Goal: Check status: Check status

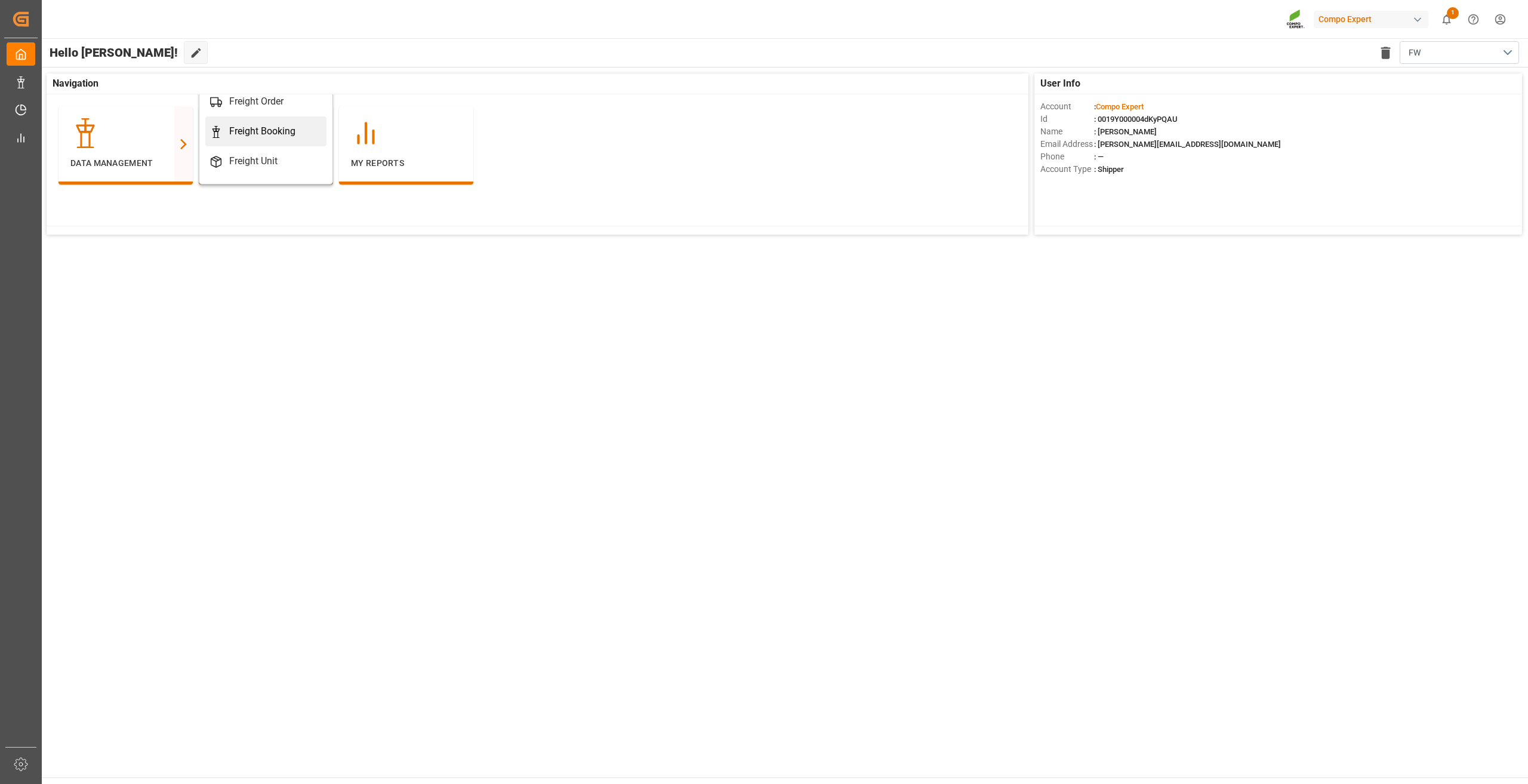
click at [272, 127] on div "Freight Booking" at bounding box center [262, 132] width 66 height 14
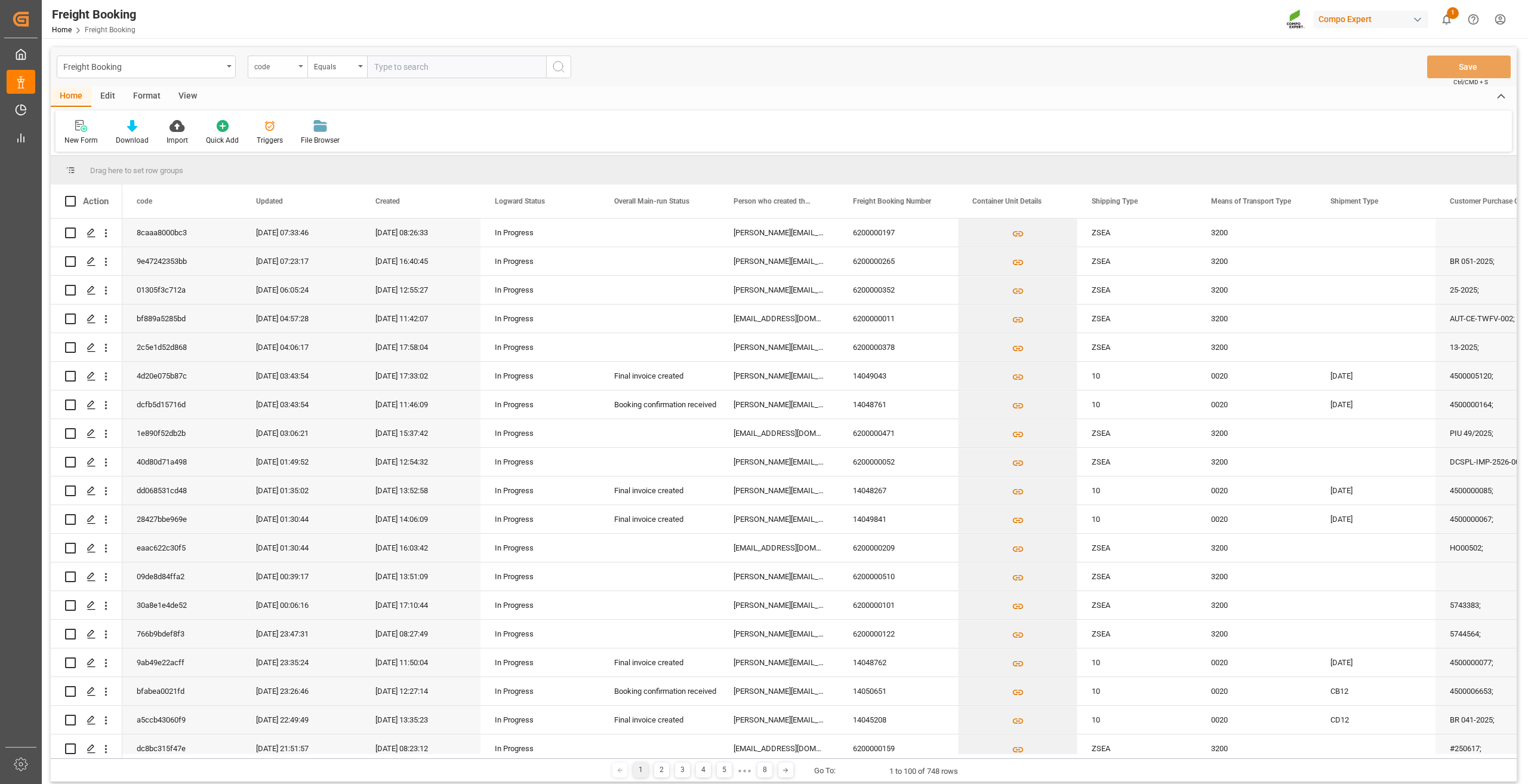
click at [287, 67] on div "code" at bounding box center [275, 65] width 41 height 13
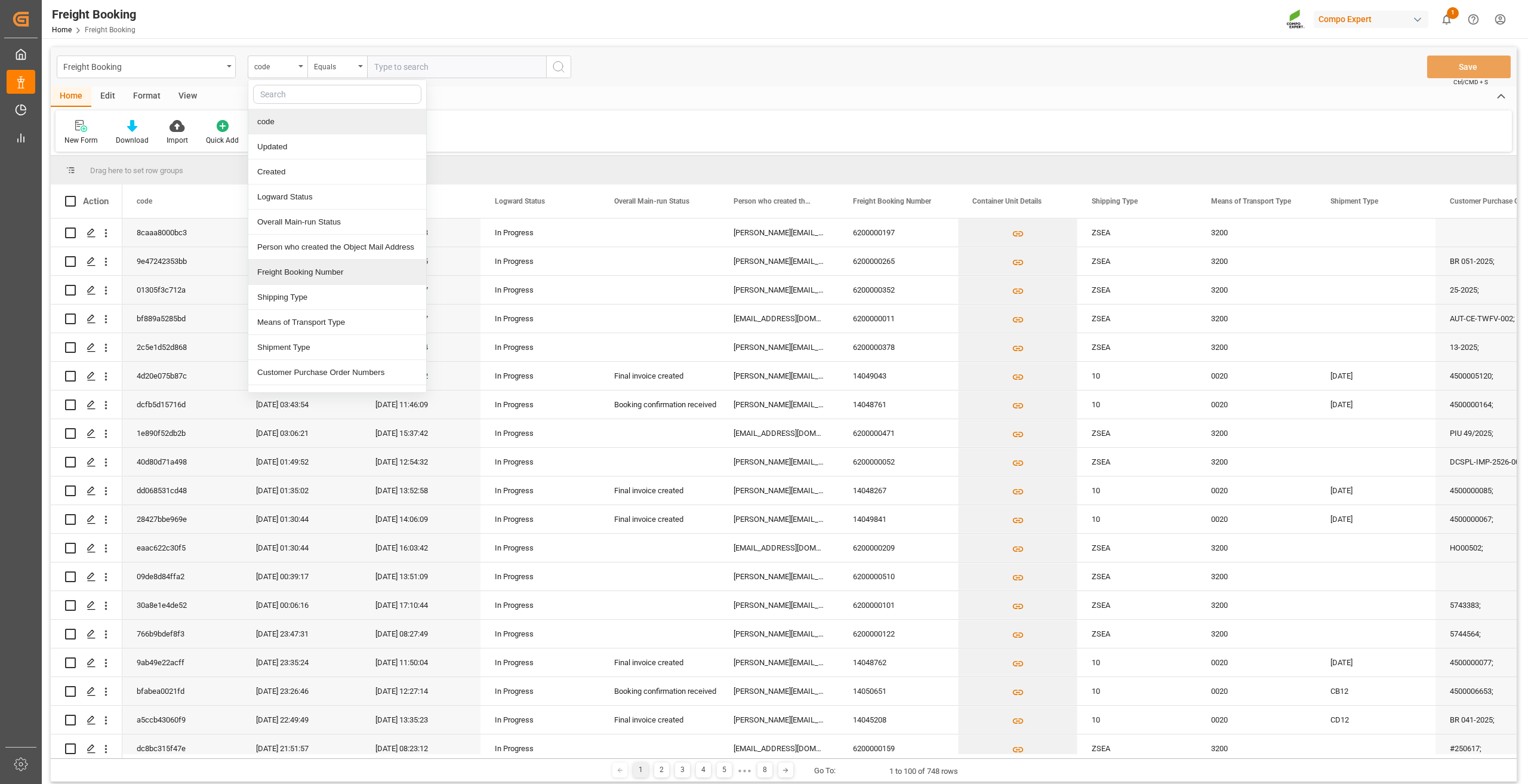
click at [310, 270] on div "Freight Booking Number" at bounding box center [337, 272] width 178 height 25
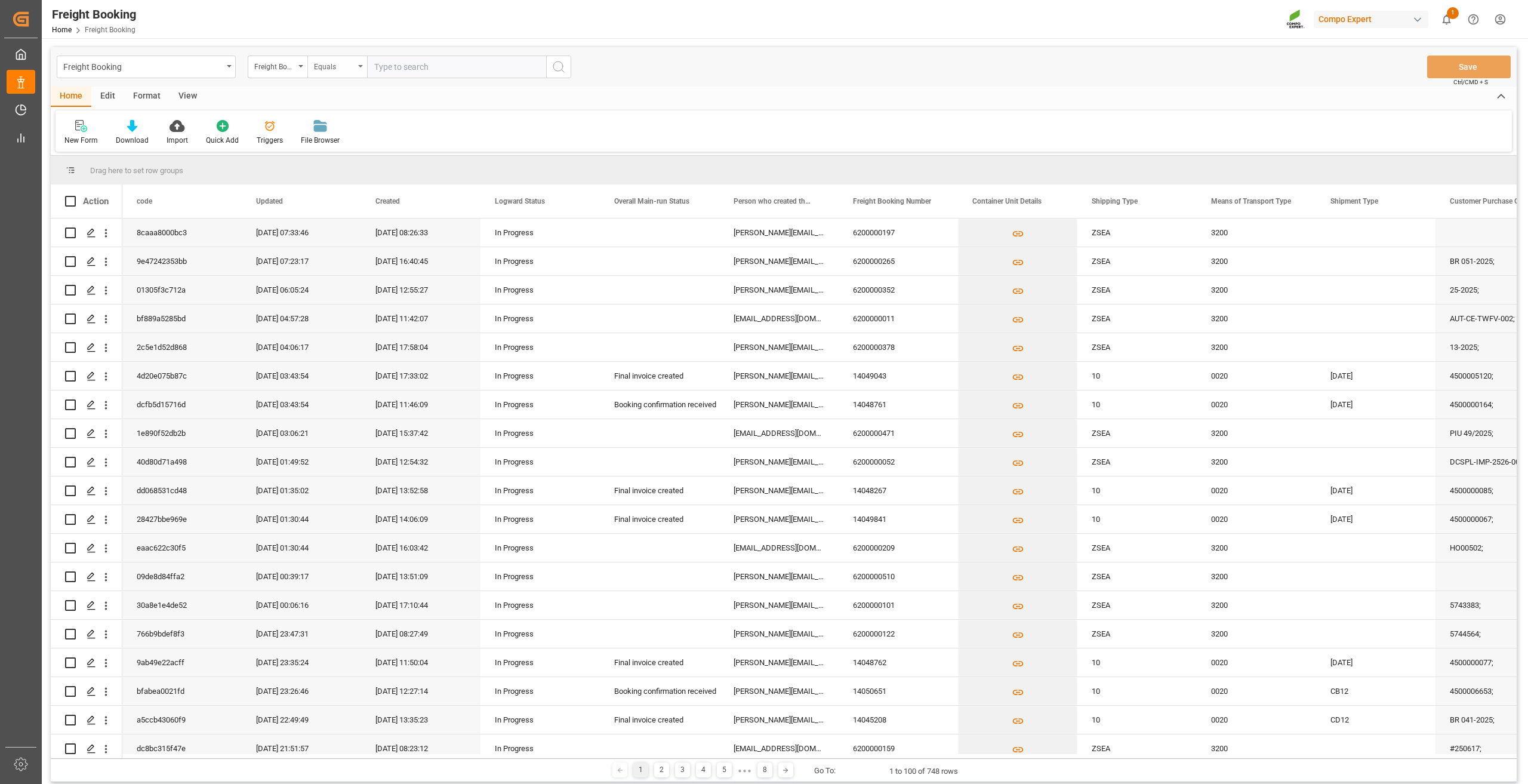
click at [334, 72] on div "Equals" at bounding box center [337, 66] width 60 height 23
click at [345, 151] on div "Fuzzy search" at bounding box center [397, 147] width 178 height 25
click at [403, 65] on input "text" at bounding box center [456, 66] width 179 height 23
type input "14048590"
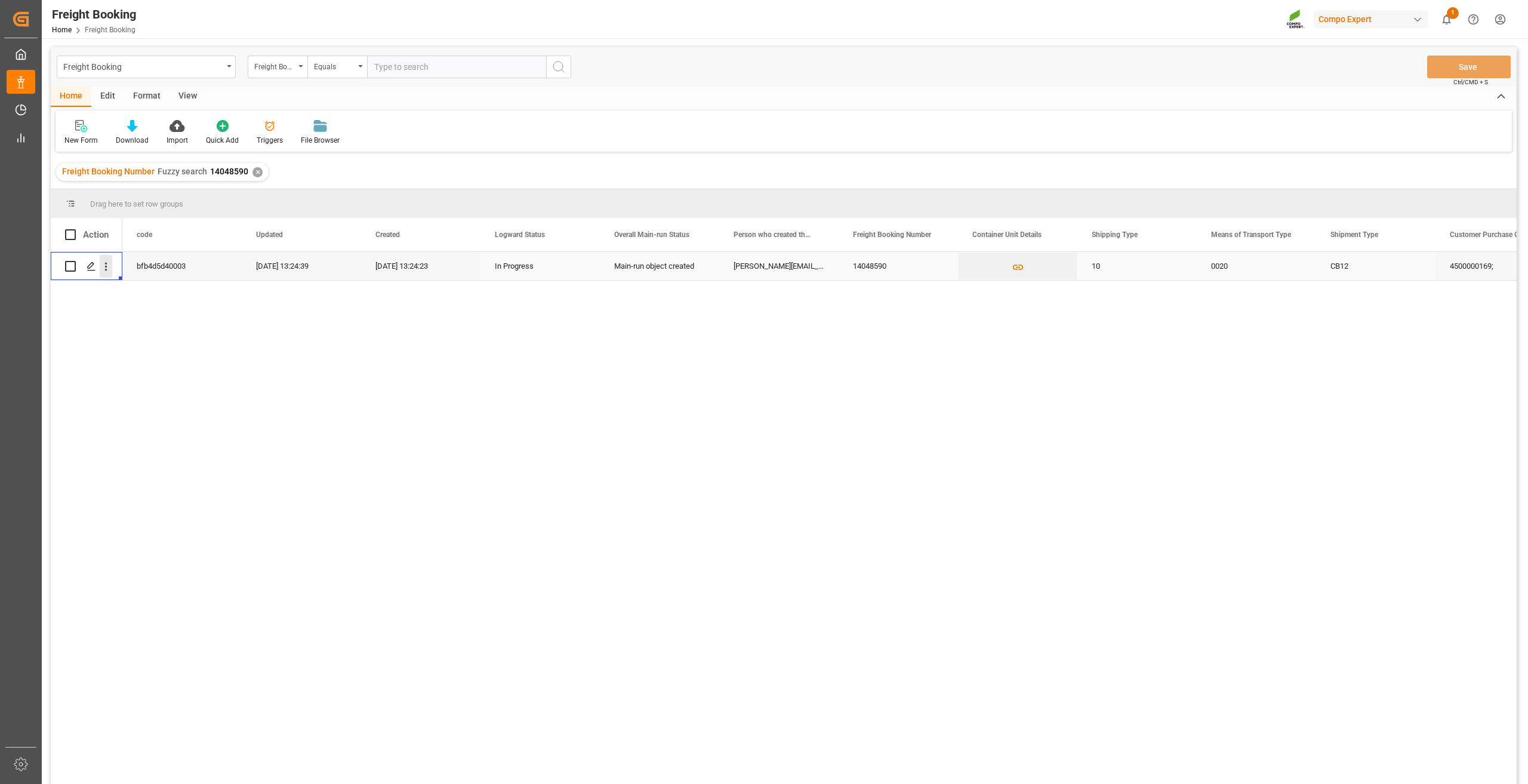
click at [104, 270] on icon "open menu" at bounding box center [106, 266] width 13 height 13
click at [117, 287] on icon "Press SPACE to select this row." at bounding box center [116, 292] width 9 height 9
click at [102, 272] on icon "open menu" at bounding box center [106, 266] width 13 height 13
click at [127, 296] on span "Press SPACE to select this row." at bounding box center [120, 292] width 21 height 13
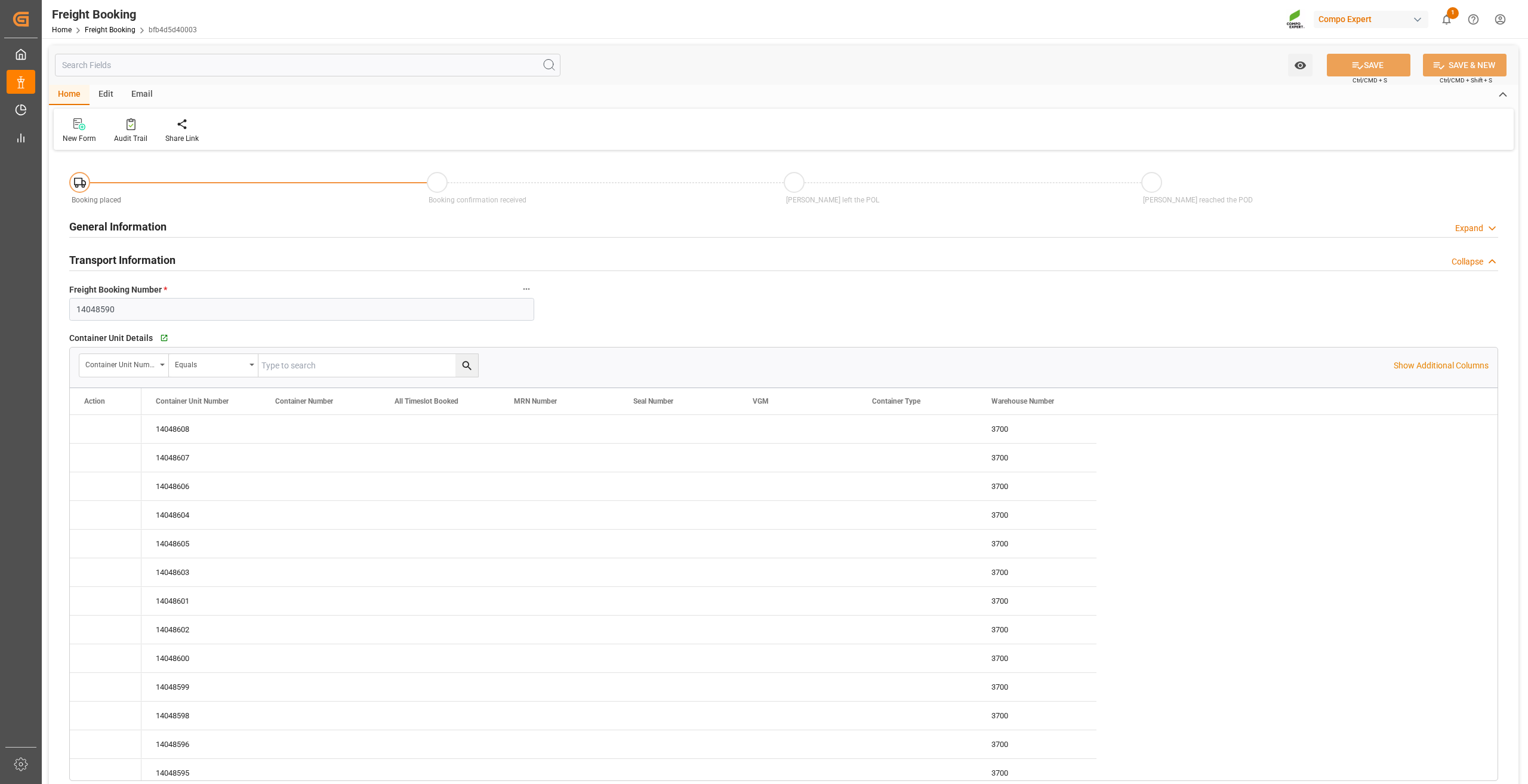
type input "02.07.2025 00:00"
type input "02.07.2025 12:44"
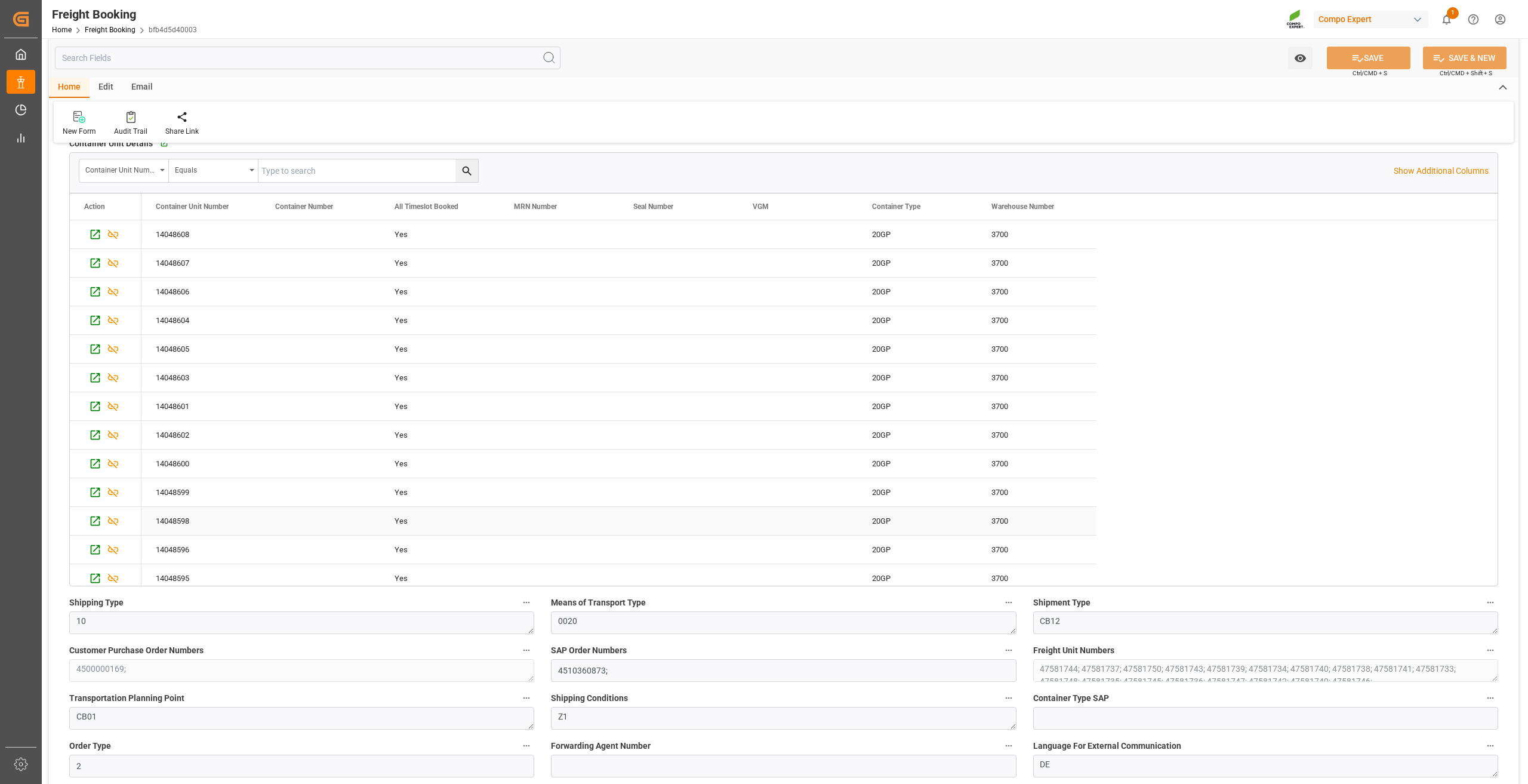
scroll to position [179, 0]
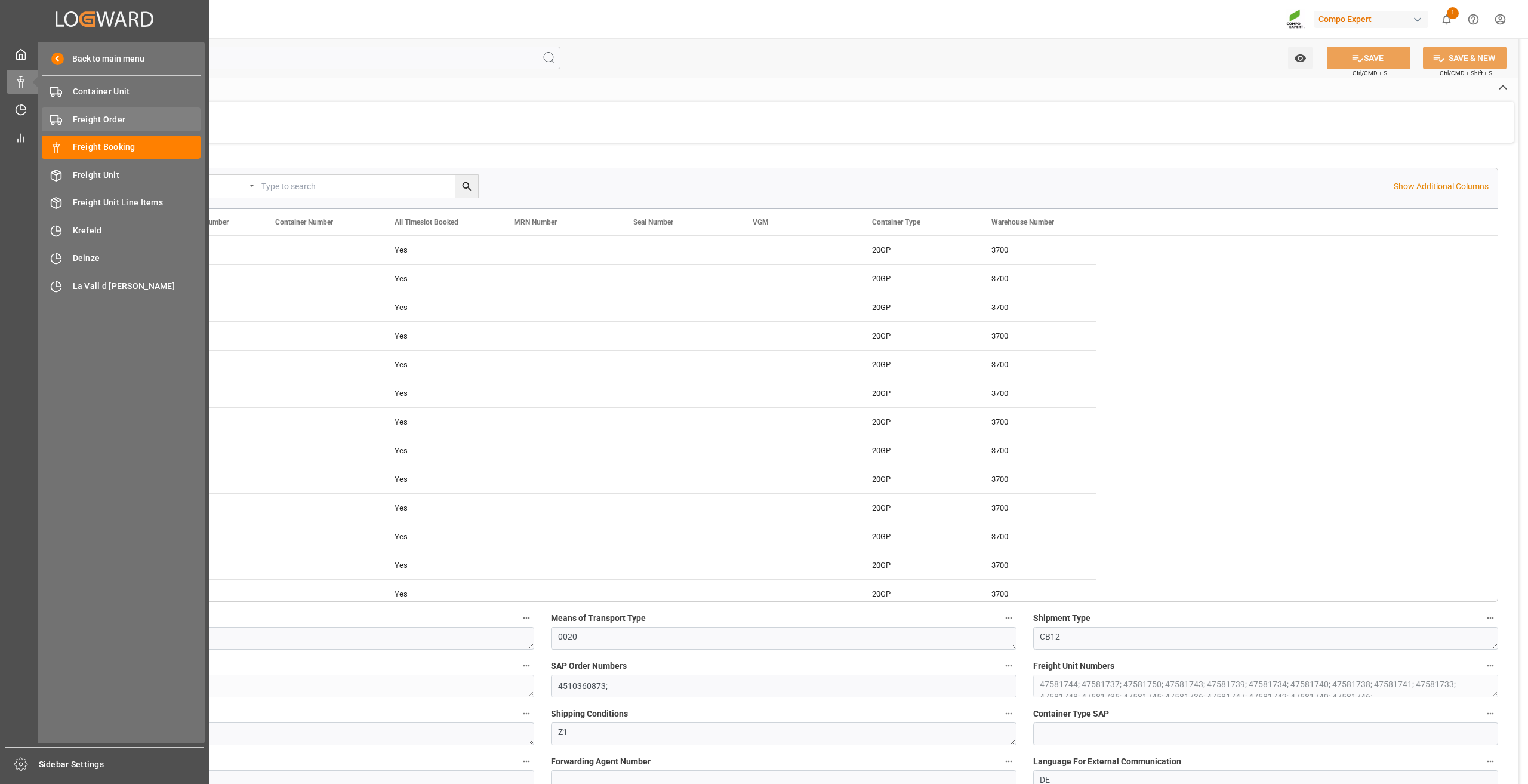
click at [107, 119] on span "Freight Order" at bounding box center [136, 120] width 128 height 13
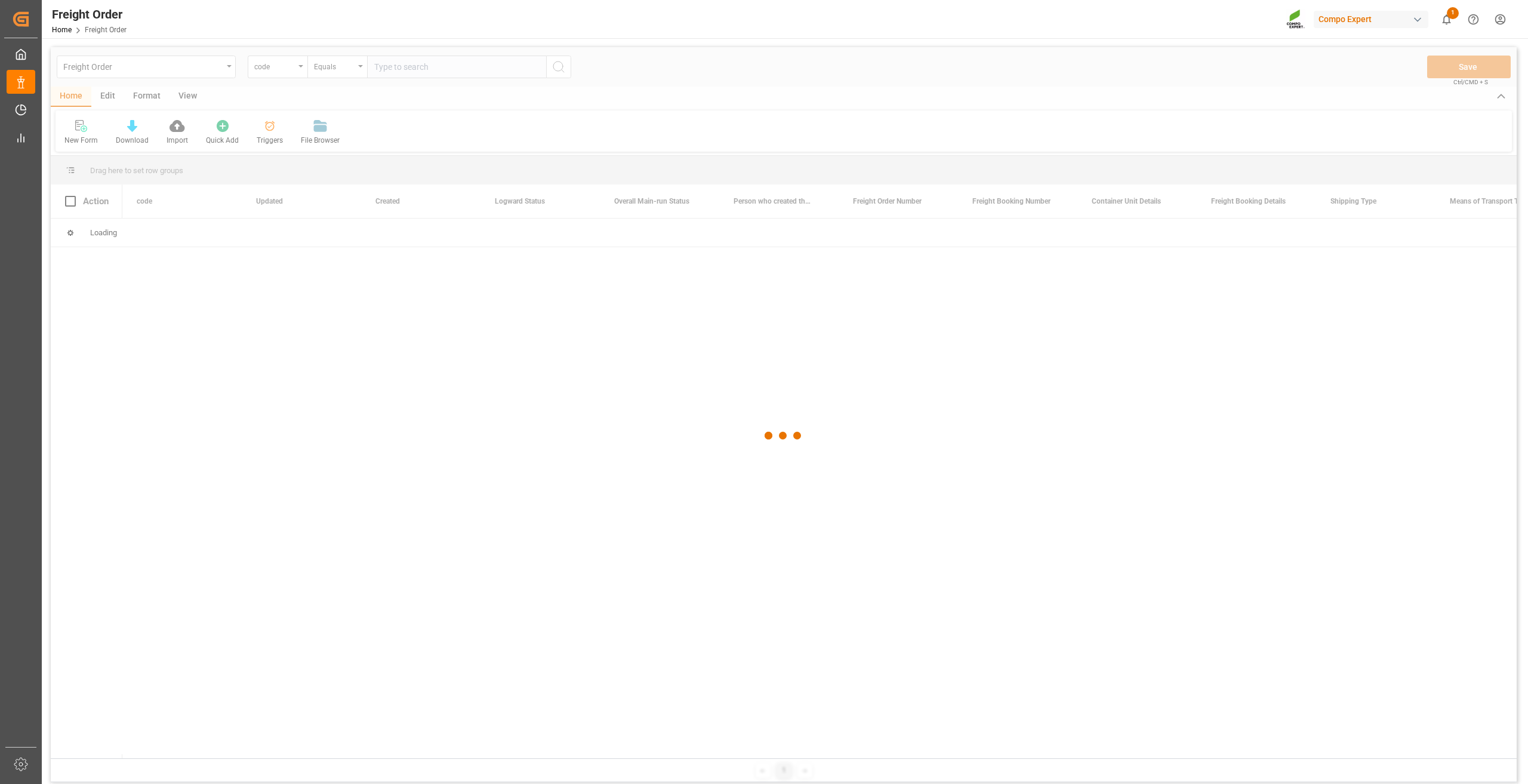
click at [295, 68] on div at bounding box center [783, 435] width 1466 height 776
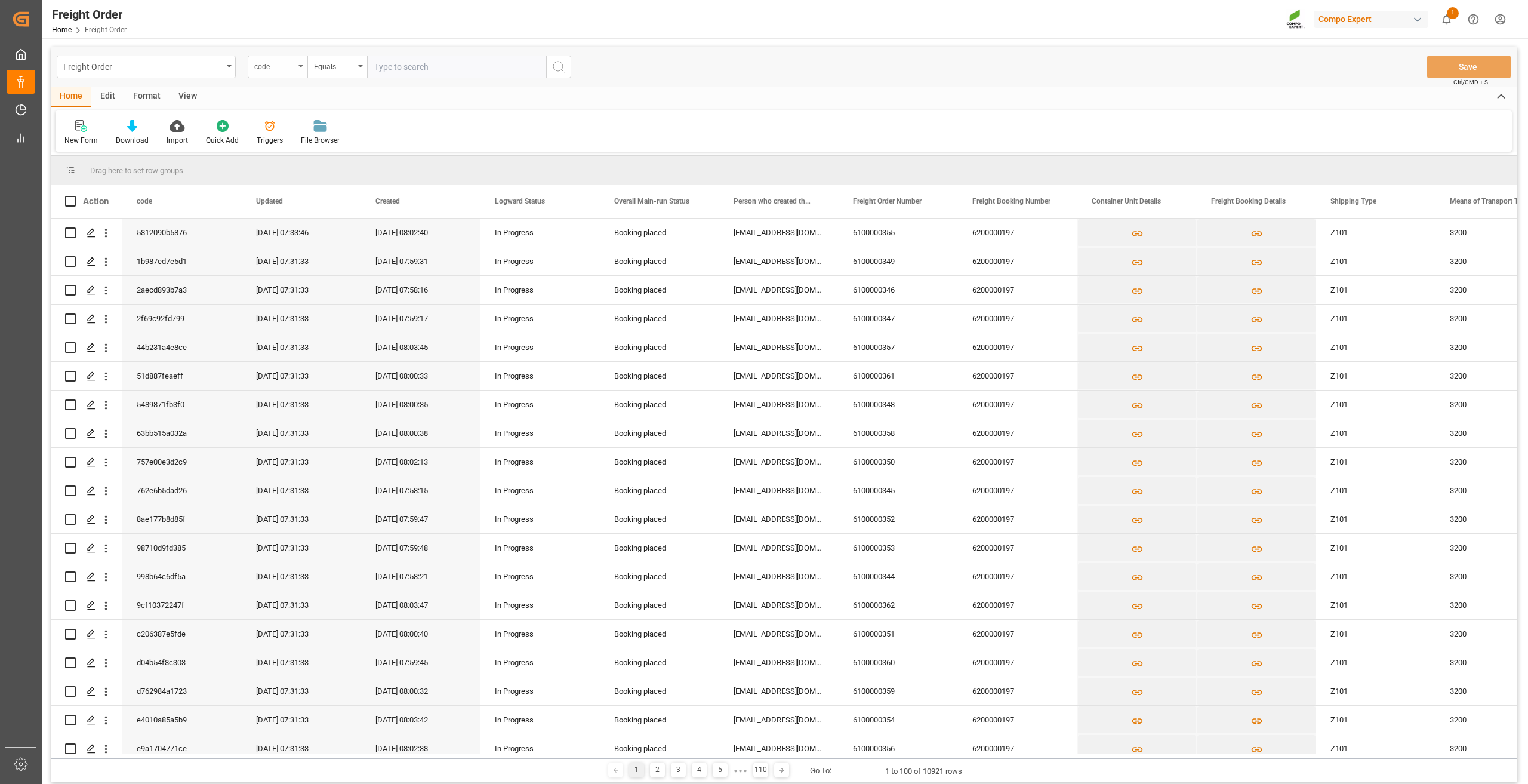
click at [288, 68] on div "code" at bounding box center [275, 65] width 41 height 13
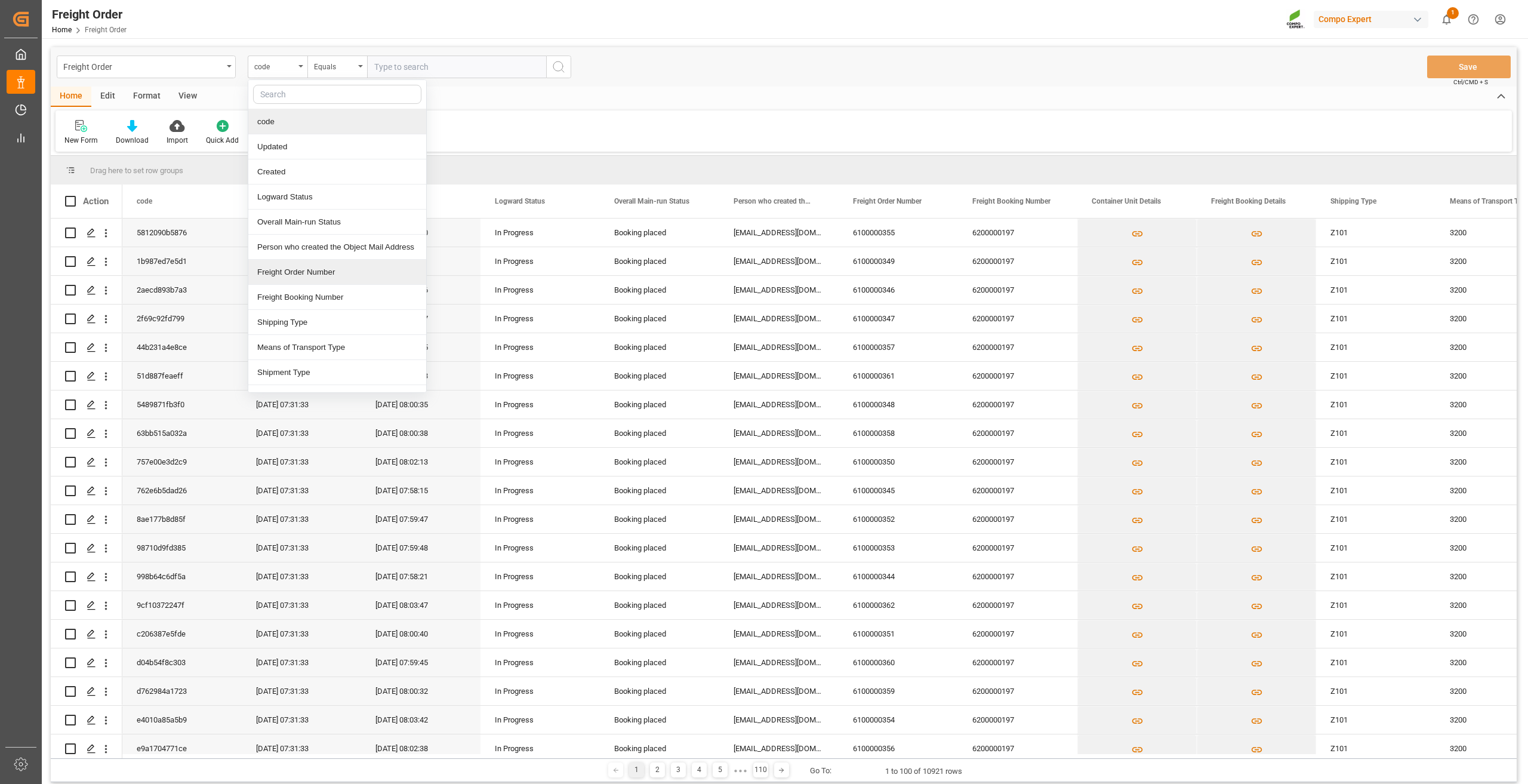
click at [309, 273] on div "Freight Order Number" at bounding box center [337, 272] width 178 height 25
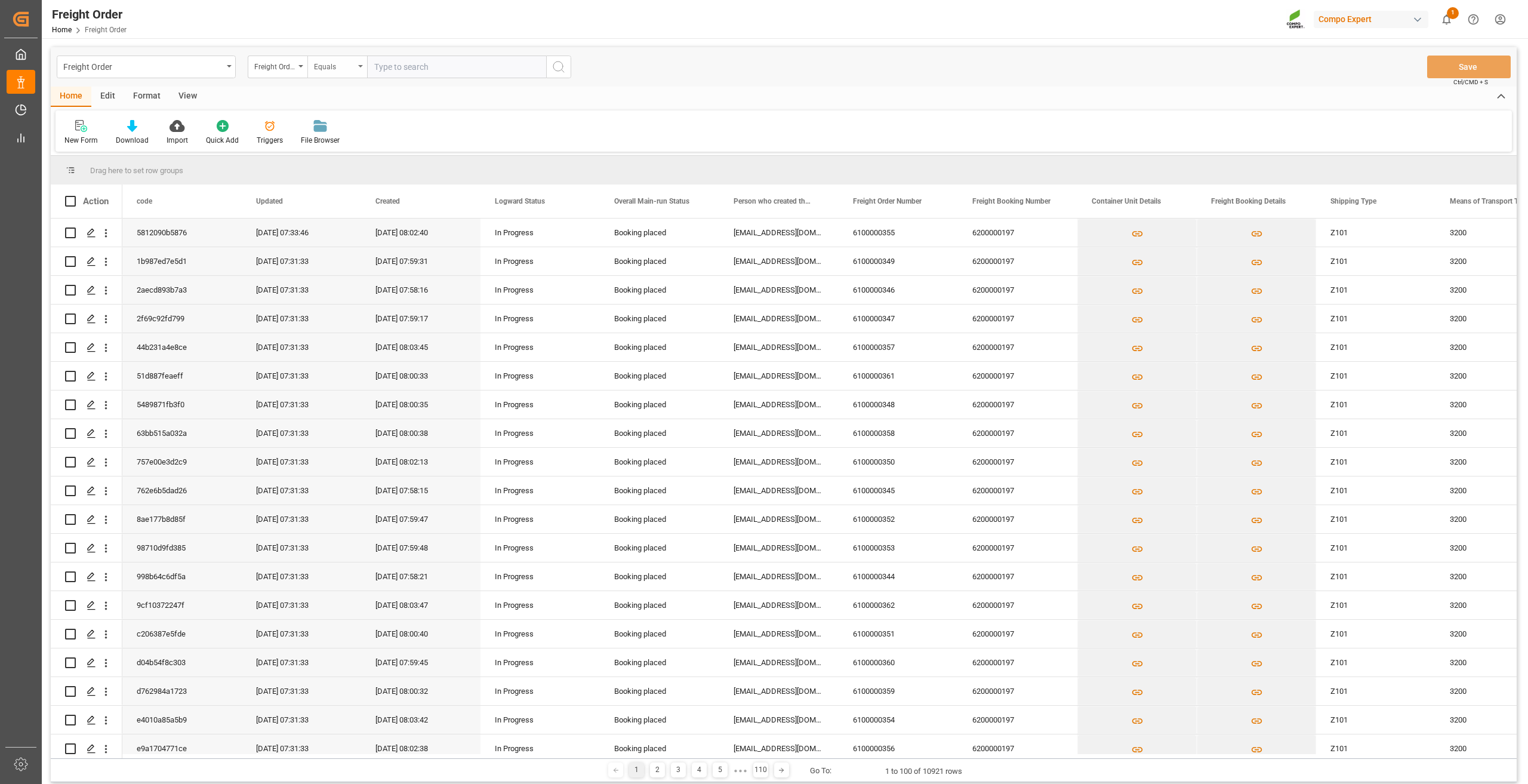
click at [339, 64] on div "Equals" at bounding box center [334, 65] width 41 height 13
click at [348, 149] on div "Fuzzy search" at bounding box center [397, 147] width 178 height 25
click at [426, 72] on input "text" at bounding box center [456, 66] width 179 height 23
paste input "6100001381"
type input "6100001381"
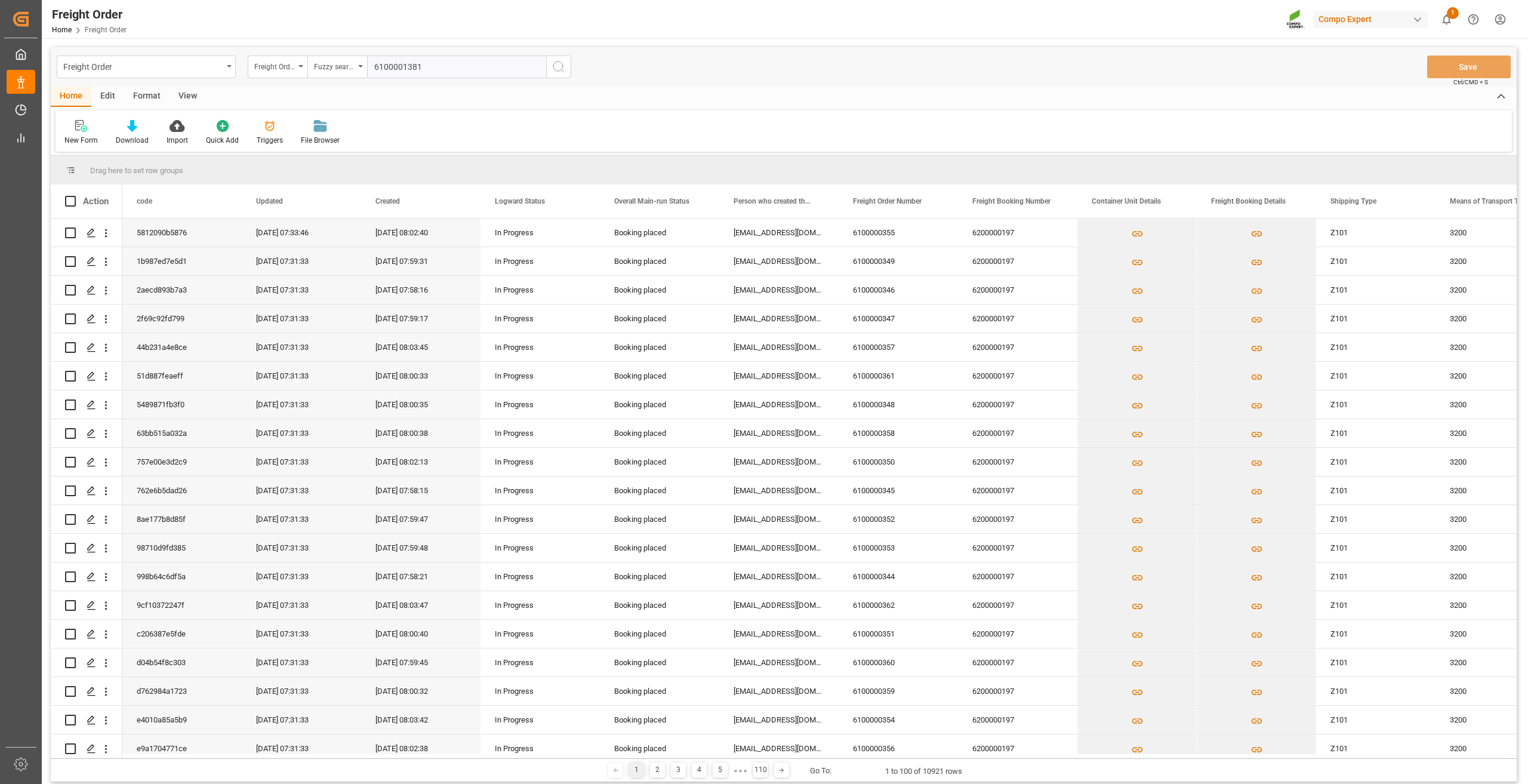
click at [557, 72] on icon "search button" at bounding box center [559, 67] width 14 height 14
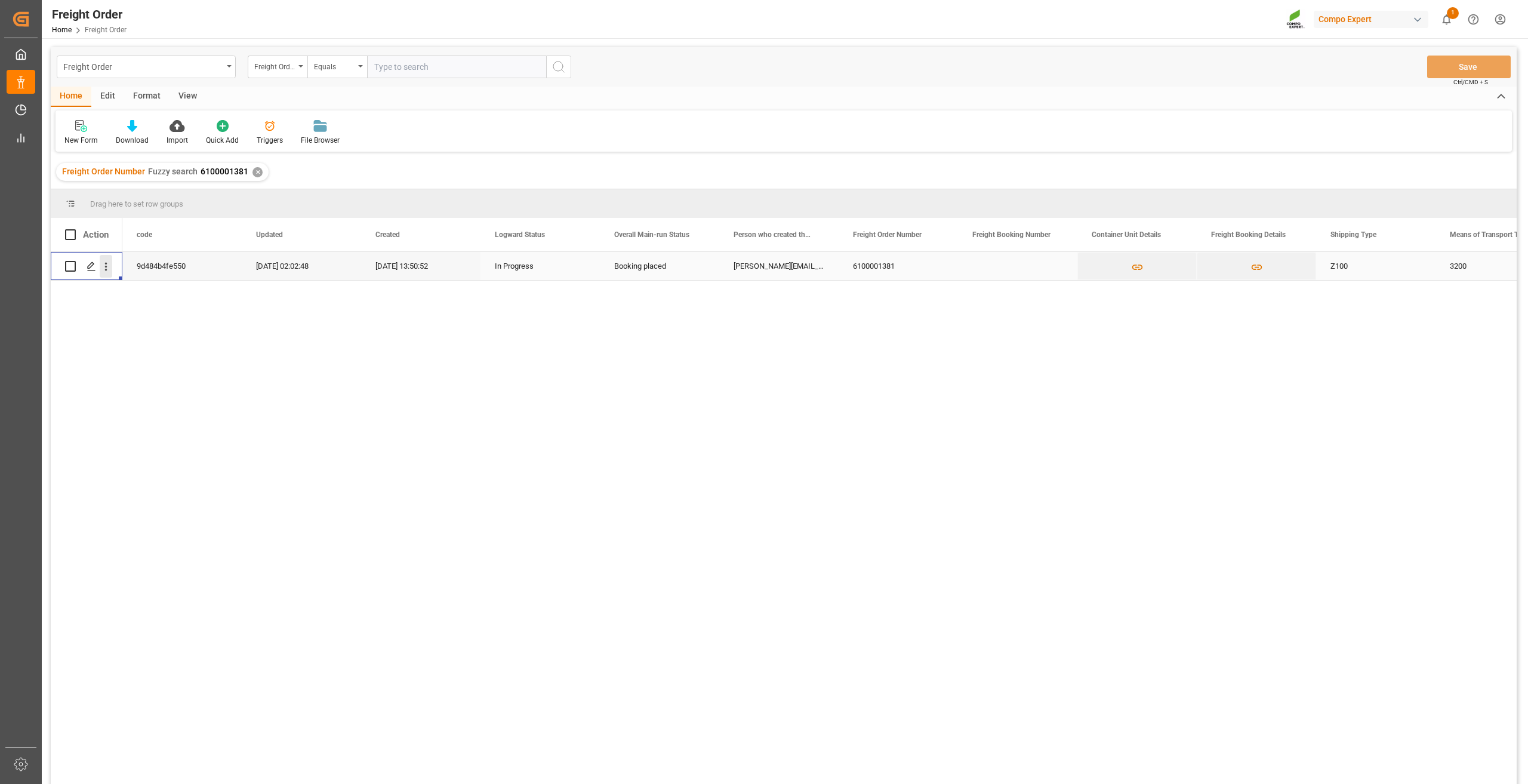
click at [102, 262] on icon "open menu" at bounding box center [106, 266] width 13 height 13
click at [142, 289] on span "Open in new tab" at bounding box center [184, 292] width 109 height 13
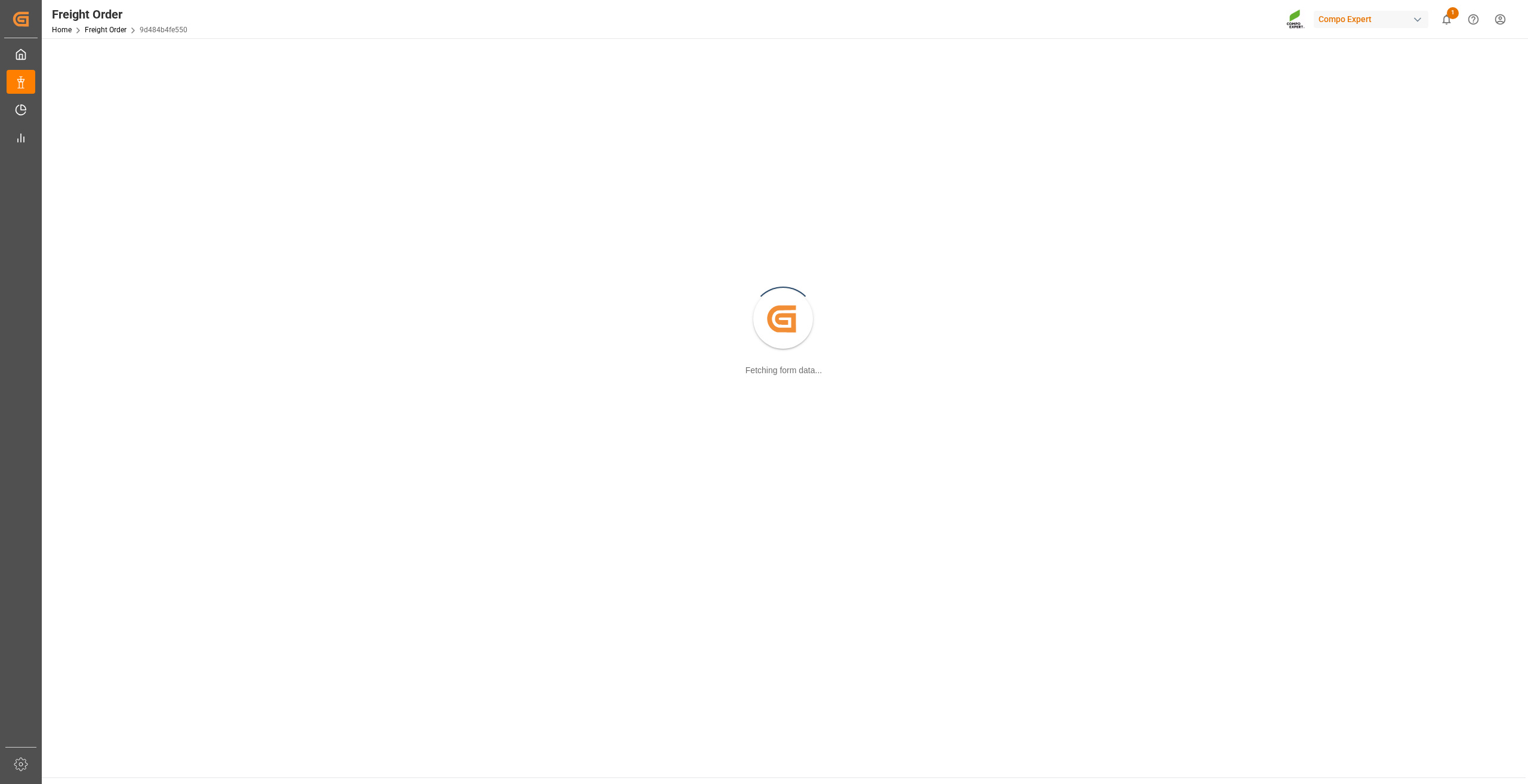
scroll to position [60, 0]
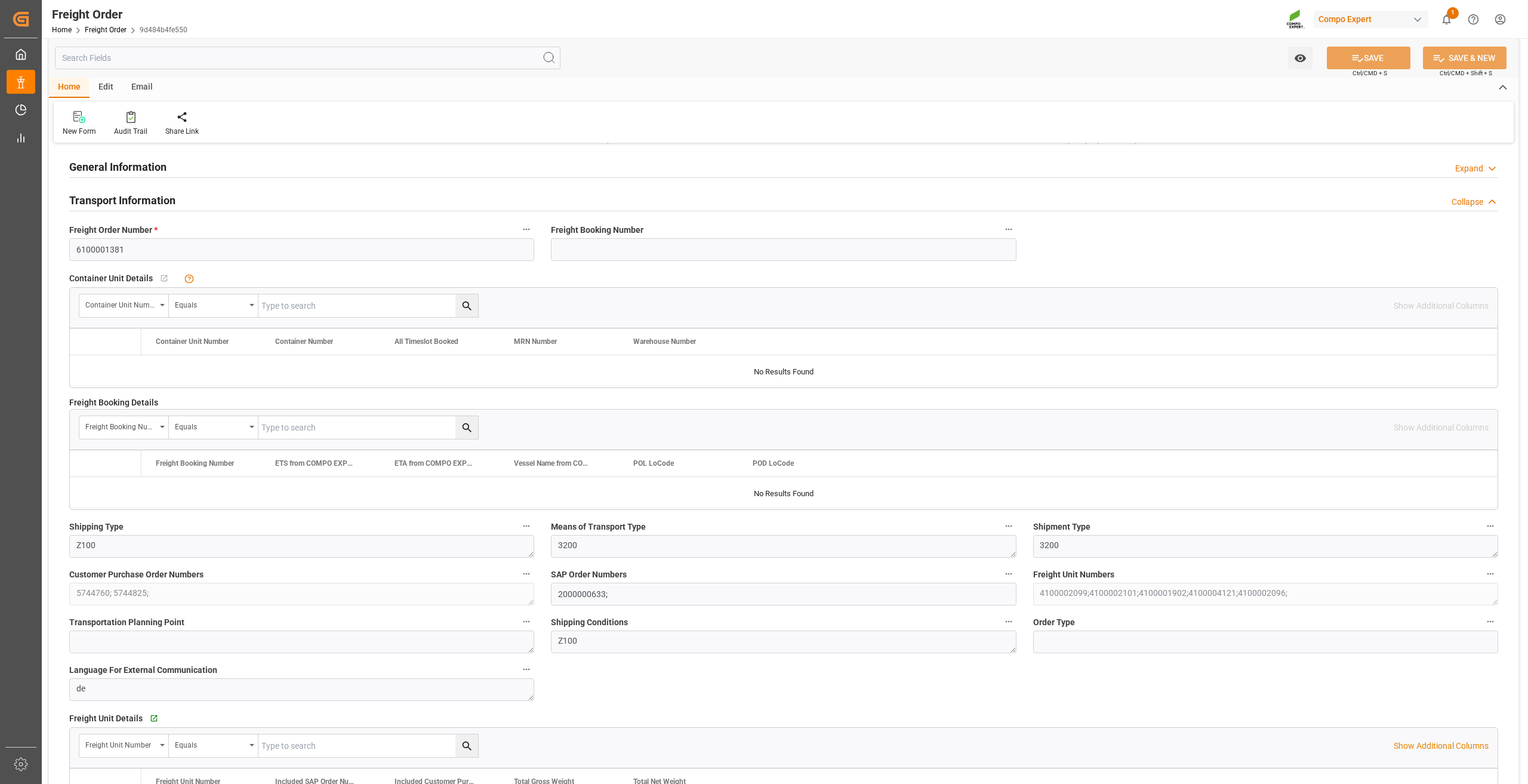
type input "0"
type input "22248"
type input "0"
type input "23.08.2025 01:00"
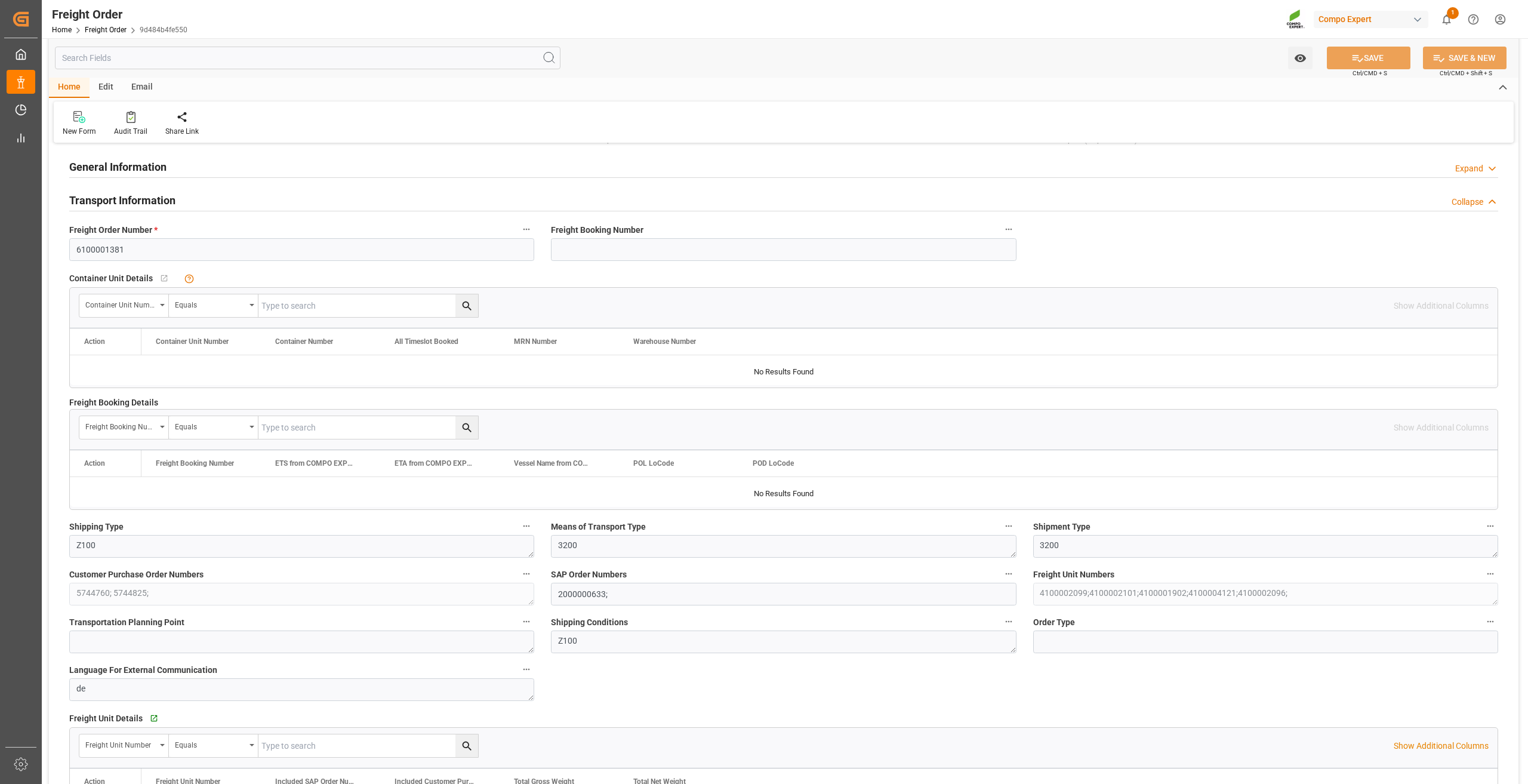
type input "22.08.2025 13:50"
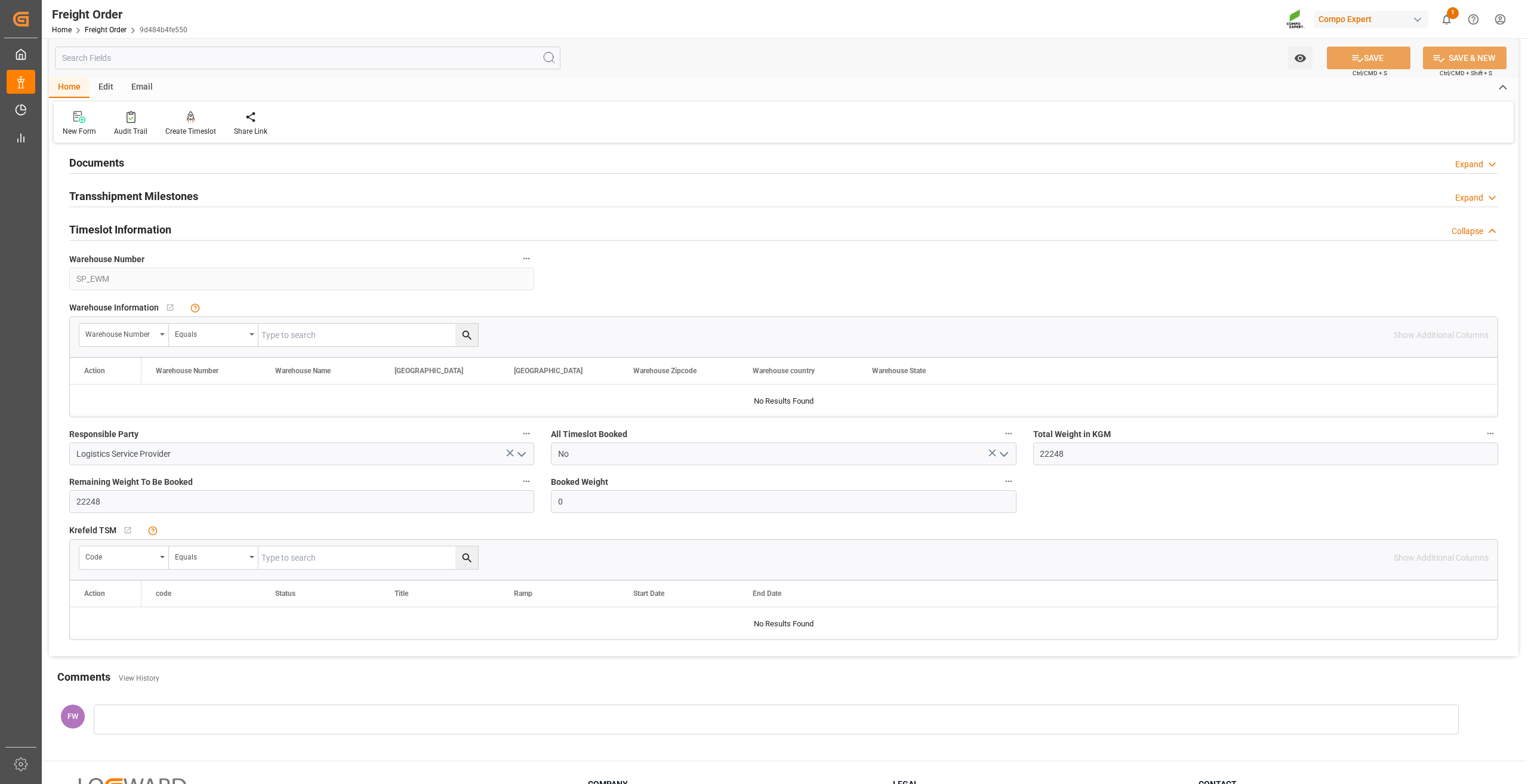
scroll to position [1478, 0]
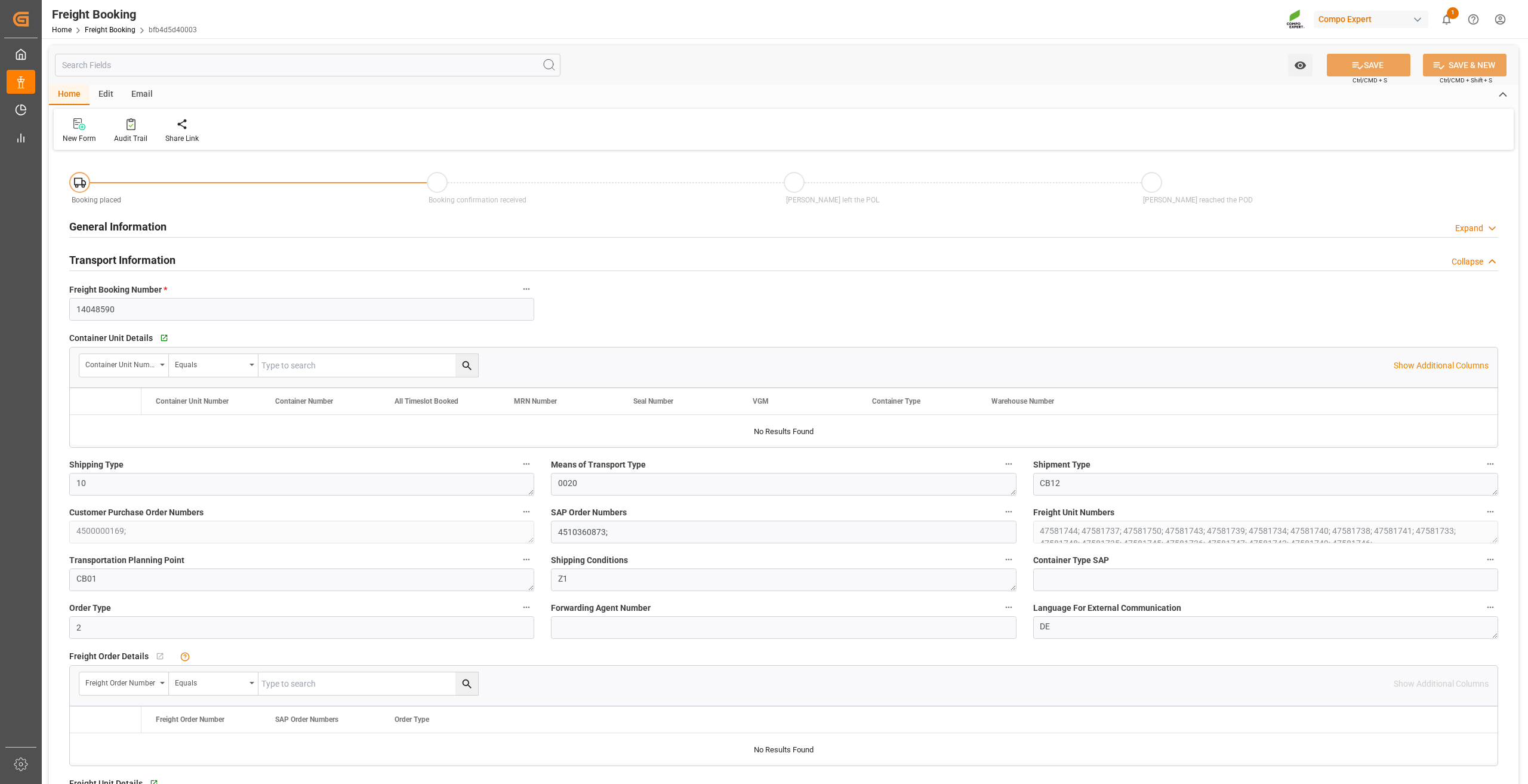
type input "BEANR"
type input "OMSOH"
type input "288"
type input "368640"
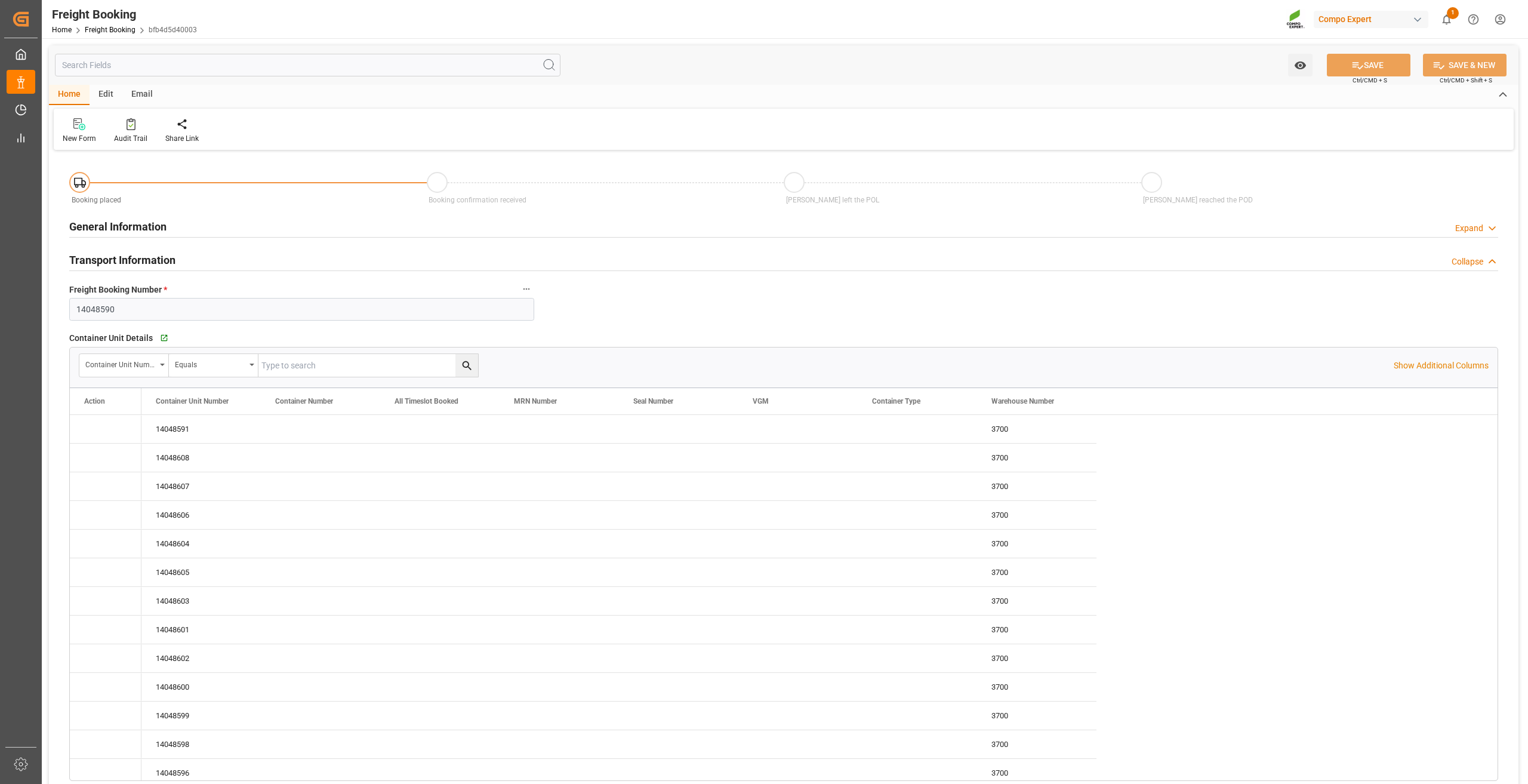
type input "[DATE] 00:00"
type input "[DATE] 12:44"
